Goal: Consume media (video, audio)

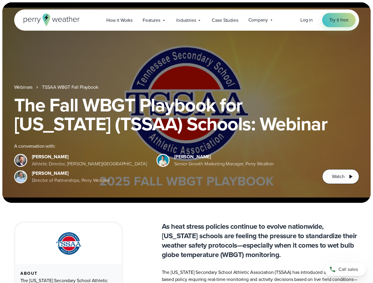
click at [186, 142] on div "The Fall WBGT Playbook for [US_STATE] (TSSAA) Schools: Webinar A conversation w…" at bounding box center [186, 140] width 345 height 89
click at [186, 20] on span "Industries" at bounding box center [185, 20] width 19 height 7
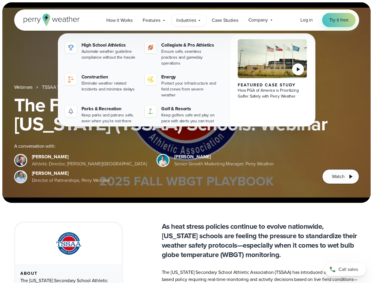
click at [186, 103] on h1 "The Fall WBGT Playbook for [US_STATE] (TSSAA) Schools: Webinar" at bounding box center [186, 115] width 345 height 38
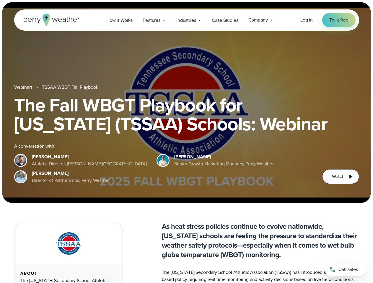
click at [71, 87] on link "TSSAA WBGT Fall Playbook" at bounding box center [70, 87] width 56 height 7
click at [340, 177] on span "Watch" at bounding box center [338, 176] width 12 height 7
